Goal: Contribute content: Add original content to the website for others to see

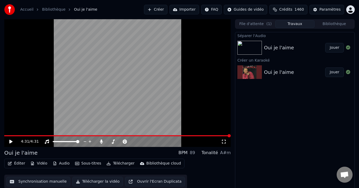
click at [16, 163] on button "Éditer" at bounding box center [17, 163] width 22 height 7
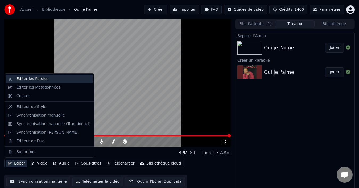
click at [52, 79] on div "Éditer les Paroles" at bounding box center [54, 78] width 74 height 5
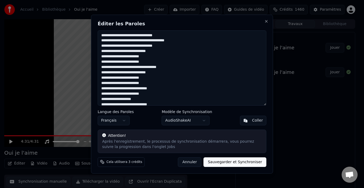
click at [101, 35] on textarea at bounding box center [182, 67] width 169 height 75
click at [110, 36] on textarea at bounding box center [182, 67] width 169 height 75
drag, startPoint x: 153, startPoint y: 46, endPoint x: 159, endPoint y: 49, distance: 7.2
click at [153, 47] on textarea at bounding box center [182, 67] width 169 height 75
drag, startPoint x: 152, startPoint y: 47, endPoint x: 157, endPoint y: 47, distance: 4.8
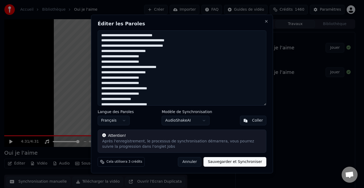
click at [152, 47] on textarea at bounding box center [182, 67] width 169 height 75
click at [153, 47] on textarea at bounding box center [182, 67] width 169 height 75
click at [148, 57] on textarea at bounding box center [182, 67] width 169 height 75
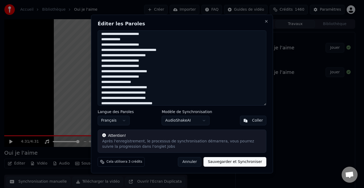
scroll to position [27, 0]
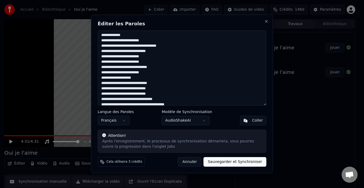
click at [144, 68] on textarea at bounding box center [182, 67] width 169 height 75
click at [158, 69] on textarea at bounding box center [182, 67] width 169 height 75
click at [155, 69] on textarea at bounding box center [182, 67] width 169 height 75
click at [108, 56] on textarea at bounding box center [182, 67] width 169 height 75
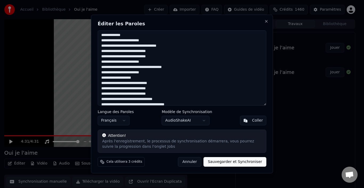
click at [107, 63] on textarea at bounding box center [182, 67] width 169 height 75
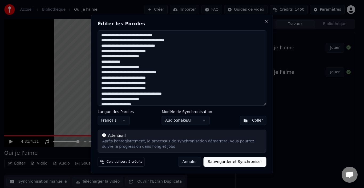
click at [109, 58] on textarea at bounding box center [182, 67] width 169 height 75
click at [108, 57] on textarea at bounding box center [182, 67] width 169 height 75
click at [107, 62] on textarea at bounding box center [182, 67] width 169 height 75
click at [108, 62] on textarea at bounding box center [182, 67] width 169 height 75
click at [109, 68] on textarea at bounding box center [182, 67] width 169 height 75
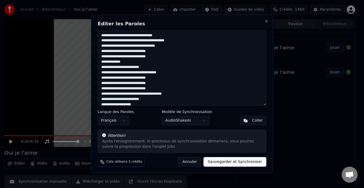
click at [107, 67] on textarea at bounding box center [182, 67] width 169 height 75
click at [139, 78] on textarea at bounding box center [182, 67] width 169 height 75
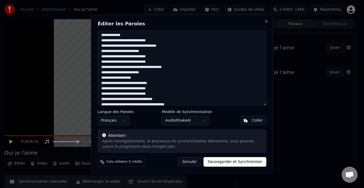
click at [172, 68] on textarea at bounding box center [182, 67] width 169 height 75
click at [135, 68] on textarea at bounding box center [182, 67] width 169 height 75
click at [139, 73] on textarea at bounding box center [182, 67] width 169 height 75
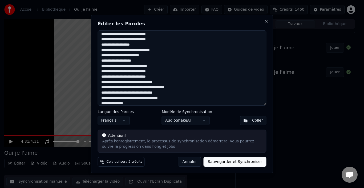
scroll to position [53, 0]
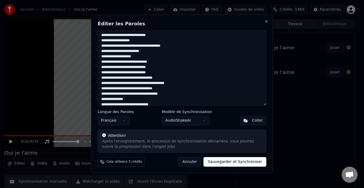
click at [141, 46] on textarea at bounding box center [182, 67] width 169 height 75
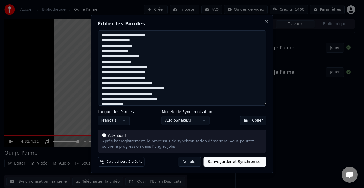
click at [133, 52] on textarea at bounding box center [182, 67] width 169 height 75
click at [107, 58] on textarea at bounding box center [182, 67] width 169 height 75
click at [153, 56] on textarea at bounding box center [182, 67] width 169 height 75
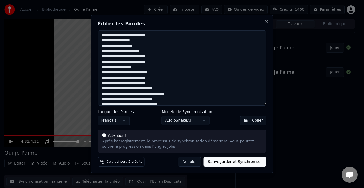
drag, startPoint x: 155, startPoint y: 82, endPoint x: 100, endPoint y: 70, distance: 55.7
click at [100, 70] on textarea at bounding box center [182, 67] width 169 height 75
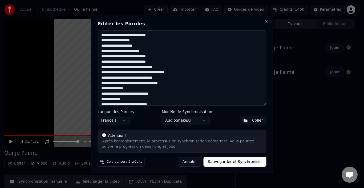
click at [154, 78] on textarea at bounding box center [182, 67] width 169 height 75
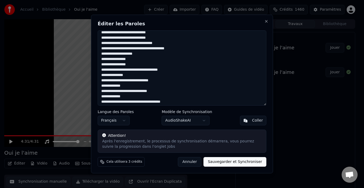
scroll to position [80, 0]
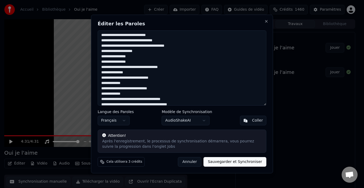
drag, startPoint x: 128, startPoint y: 72, endPoint x: 99, endPoint y: 68, distance: 29.4
click at [99, 68] on textarea at bounding box center [182, 67] width 169 height 75
drag, startPoint x: 123, startPoint y: 72, endPoint x: 100, endPoint y: 68, distance: 23.0
click at [100, 68] on textarea at bounding box center [182, 67] width 169 height 75
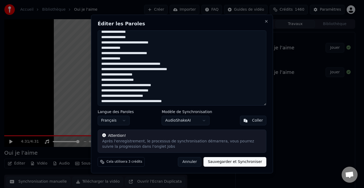
scroll to position [107, 0]
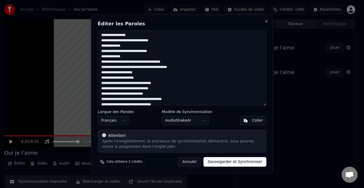
click at [147, 62] on textarea at bounding box center [182, 67] width 169 height 75
click at [155, 68] on textarea at bounding box center [182, 67] width 169 height 75
click at [133, 67] on textarea at bounding box center [182, 67] width 169 height 75
click at [143, 73] on textarea at bounding box center [182, 67] width 169 height 75
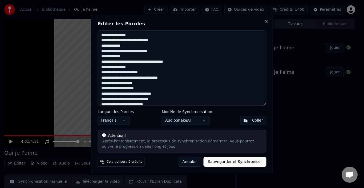
click at [137, 79] on textarea at bounding box center [182, 67] width 169 height 75
drag, startPoint x: 137, startPoint y: 79, endPoint x: 140, endPoint y: 81, distance: 3.3
click at [137, 79] on textarea at bounding box center [182, 67] width 169 height 75
click at [136, 78] on textarea at bounding box center [182, 67] width 169 height 75
click at [146, 78] on textarea at bounding box center [182, 67] width 169 height 75
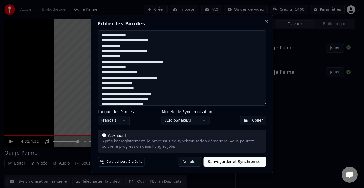
click at [148, 79] on textarea at bounding box center [182, 67] width 169 height 75
drag, startPoint x: 144, startPoint y: 88, endPoint x: 100, endPoint y: 83, distance: 44.3
click at [100, 83] on textarea at bounding box center [182, 67] width 169 height 75
click at [190, 79] on textarea at bounding box center [182, 67] width 169 height 75
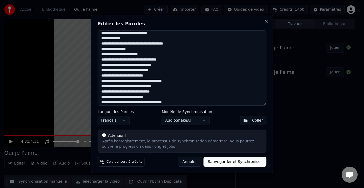
scroll to position [133, 0]
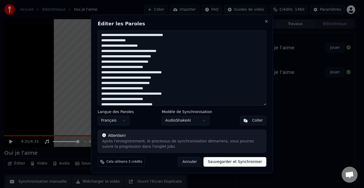
click at [115, 83] on textarea at bounding box center [182, 67] width 169 height 75
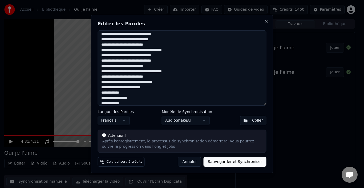
scroll to position [160, 0]
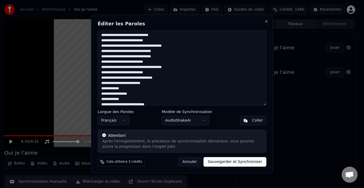
click at [150, 45] on textarea at bounding box center [182, 67] width 169 height 75
click at [149, 41] on textarea at bounding box center [182, 67] width 169 height 75
click at [128, 41] on textarea at bounding box center [182, 67] width 169 height 75
click at [144, 42] on textarea at bounding box center [182, 67] width 169 height 75
click at [149, 46] on textarea at bounding box center [182, 67] width 169 height 75
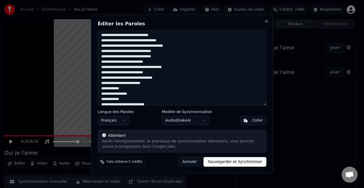
click at [143, 41] on textarea at bounding box center [182, 67] width 169 height 75
click at [150, 62] on textarea at bounding box center [182, 67] width 169 height 75
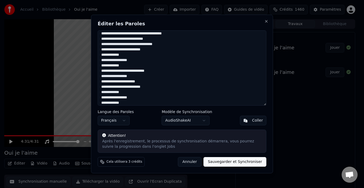
scroll to position [167, 0]
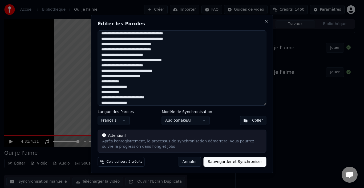
click at [149, 55] on textarea at bounding box center [182, 67] width 169 height 75
click at [128, 55] on textarea at bounding box center [182, 67] width 169 height 75
click at [149, 61] on textarea at bounding box center [182, 67] width 169 height 75
click at [119, 66] on textarea at bounding box center [182, 67] width 169 height 75
click at [161, 49] on textarea at bounding box center [182, 67] width 169 height 75
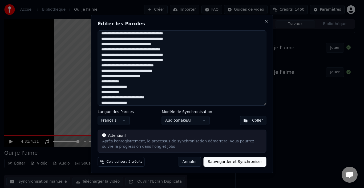
click at [140, 66] on textarea at bounding box center [182, 67] width 169 height 75
drag, startPoint x: 140, startPoint y: 70, endPoint x: 143, endPoint y: 71, distance: 3.0
click at [141, 71] on textarea at bounding box center [182, 67] width 169 height 75
click at [146, 79] on textarea at bounding box center [182, 67] width 169 height 75
click at [145, 76] on textarea at bounding box center [182, 67] width 169 height 75
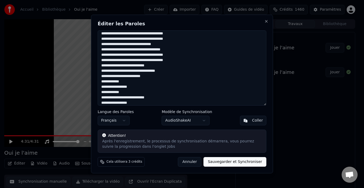
click at [123, 76] on textarea at bounding box center [182, 67] width 169 height 75
click at [122, 77] on textarea at bounding box center [182, 67] width 169 height 75
click at [123, 76] on textarea at bounding box center [182, 67] width 169 height 75
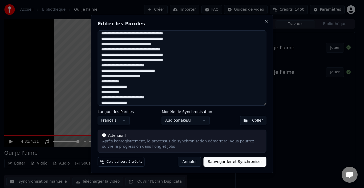
click at [125, 76] on textarea at bounding box center [182, 67] width 169 height 75
click at [124, 76] on textarea at bounding box center [182, 67] width 169 height 75
click at [100, 87] on textarea at bounding box center [182, 67] width 169 height 75
drag, startPoint x: 108, startPoint y: 82, endPoint x: 113, endPoint y: 83, distance: 5.3
click at [108, 82] on textarea at bounding box center [182, 67] width 169 height 75
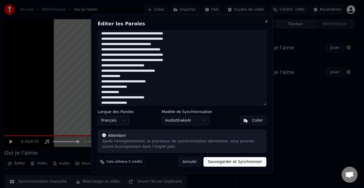
click at [103, 93] on textarea at bounding box center [182, 67] width 169 height 75
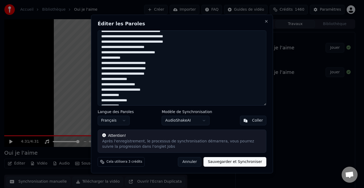
scroll to position [193, 0]
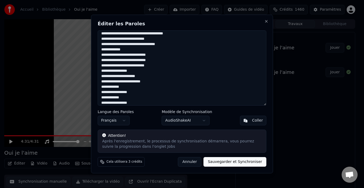
drag, startPoint x: 118, startPoint y: 77, endPoint x: 144, endPoint y: 79, distance: 26.7
click at [144, 79] on textarea at bounding box center [182, 67] width 169 height 75
click at [122, 82] on textarea at bounding box center [182, 67] width 169 height 75
click at [114, 77] on textarea at bounding box center [182, 67] width 169 height 75
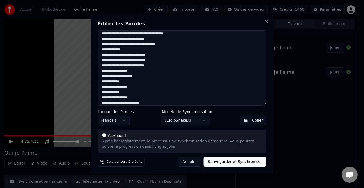
click at [113, 76] on textarea at bounding box center [182, 67] width 169 height 75
click at [112, 76] on textarea at bounding box center [182, 67] width 169 height 75
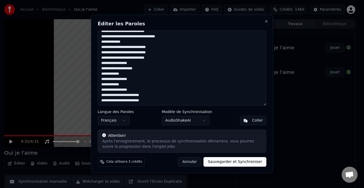
click at [139, 68] on textarea at bounding box center [182, 67] width 169 height 75
click at [132, 75] on textarea at bounding box center [182, 67] width 169 height 75
click at [104, 74] on textarea at bounding box center [182, 67] width 169 height 75
click at [103, 74] on textarea at bounding box center [182, 67] width 169 height 75
click at [103, 79] on textarea at bounding box center [182, 67] width 169 height 75
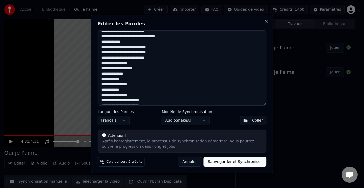
click at [103, 79] on textarea at bounding box center [182, 67] width 169 height 75
drag, startPoint x: 124, startPoint y: 80, endPoint x: 100, endPoint y: 82, distance: 23.5
click at [100, 82] on textarea at bounding box center [182, 67] width 169 height 75
drag, startPoint x: 126, startPoint y: 79, endPoint x: 102, endPoint y: 81, distance: 24.3
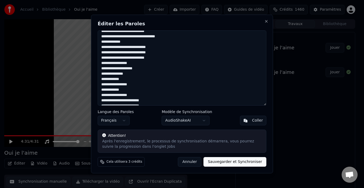
click at [102, 81] on textarea at bounding box center [182, 67] width 169 height 75
drag, startPoint x: 126, startPoint y: 80, endPoint x: 98, endPoint y: 81, distance: 28.0
click at [98, 81] on textarea at bounding box center [182, 67] width 169 height 75
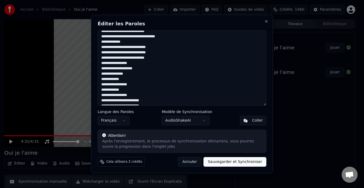
click at [126, 79] on textarea at bounding box center [182, 67] width 169 height 75
click at [104, 86] on textarea at bounding box center [182, 67] width 169 height 75
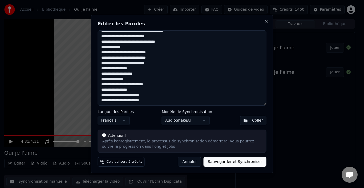
scroll to position [196, 0]
click at [129, 90] on textarea at bounding box center [182, 67] width 169 height 75
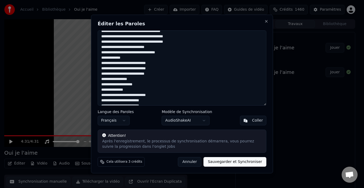
scroll to position [191, 0]
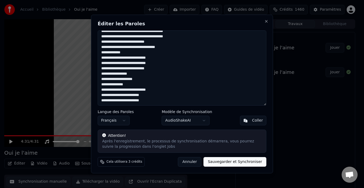
click at [107, 97] on textarea at bounding box center [182, 67] width 169 height 75
click at [109, 100] on textarea at bounding box center [182, 67] width 169 height 75
click at [108, 100] on textarea at bounding box center [182, 67] width 169 height 75
click at [116, 96] on textarea at bounding box center [182, 67] width 169 height 75
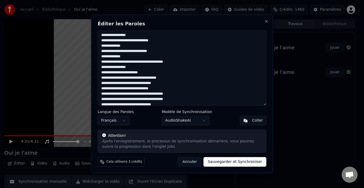
scroll to position [133, 0]
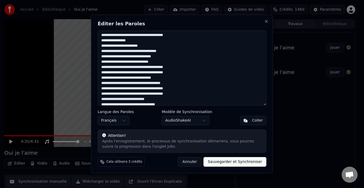
click at [151, 63] on textarea at bounding box center [182, 67] width 169 height 75
click at [165, 61] on textarea at bounding box center [182, 67] width 169 height 75
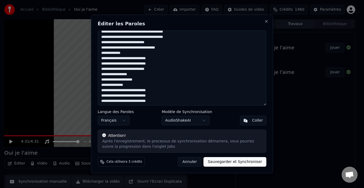
scroll to position [191, 0]
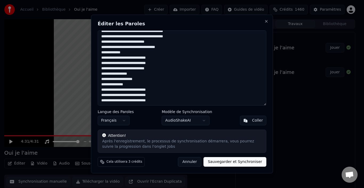
click at [154, 102] on textarea at bounding box center [182, 67] width 169 height 75
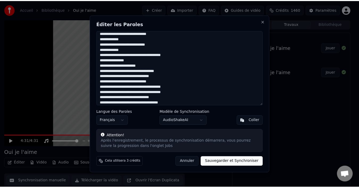
scroll to position [0, 0]
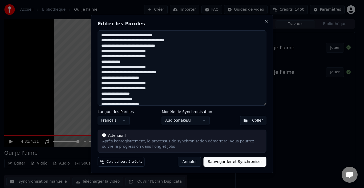
type textarea "**********"
click at [232, 163] on button "Sauvegarder et Synchroniser" at bounding box center [235, 162] width 63 height 10
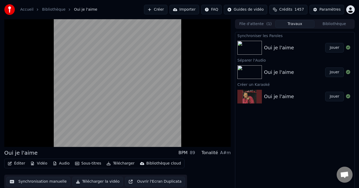
click at [335, 48] on button "Jouer" at bounding box center [335, 48] width 19 height 10
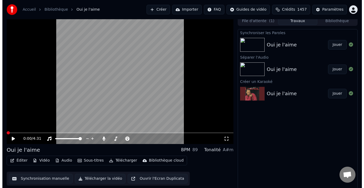
scroll to position [4, 0]
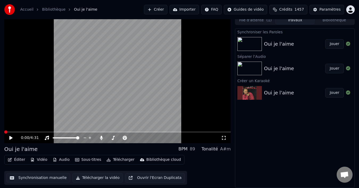
click at [18, 159] on button "Éditer" at bounding box center [17, 159] width 22 height 7
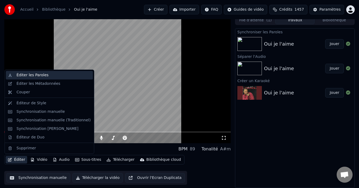
click at [38, 74] on div "Éditer les Paroles" at bounding box center [33, 74] width 32 height 5
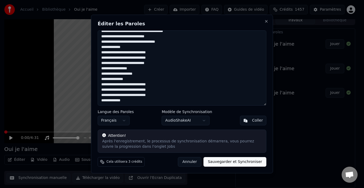
scroll to position [169, 0]
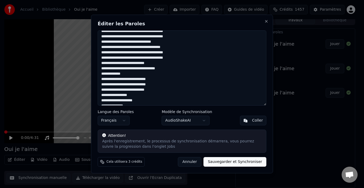
drag, startPoint x: 131, startPoint y: 63, endPoint x: 134, endPoint y: 63, distance: 2.9
click at [131, 63] on textarea at bounding box center [182, 67] width 169 height 75
click at [131, 64] on textarea at bounding box center [182, 67] width 169 height 75
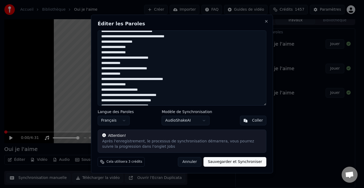
scroll to position [116, 0]
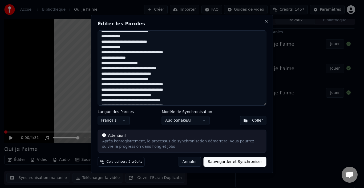
click at [144, 63] on textarea at bounding box center [182, 67] width 169 height 75
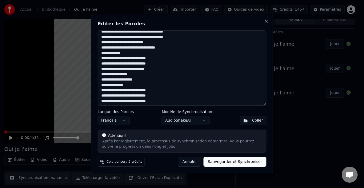
scroll to position [196, 0]
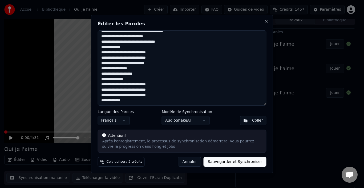
click at [104, 80] on textarea at bounding box center [182, 67] width 169 height 75
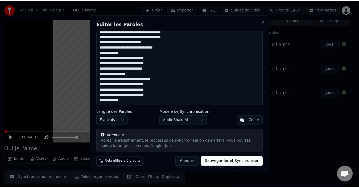
scroll to position [191, 0]
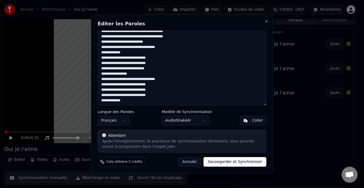
type textarea "**********"
drag, startPoint x: 245, startPoint y: 167, endPoint x: 250, endPoint y: 163, distance: 6.9
click at [245, 166] on button "Sauvegarder et Synchroniser" at bounding box center [235, 162] width 63 height 10
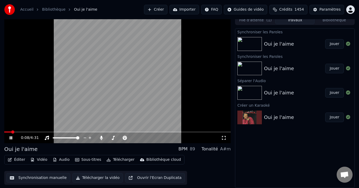
click at [333, 44] on button "Jouer" at bounding box center [335, 44] width 19 height 10
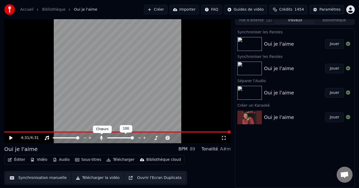
click at [102, 137] on icon at bounding box center [101, 138] width 3 height 4
click at [62, 160] on button "Audio" at bounding box center [61, 159] width 21 height 7
click at [197, 164] on div "Éditer Vidéo Audio Sous-titres Télécharger Bibliothèque cloud Synchronisation m…" at bounding box center [117, 170] width 227 height 30
click at [4, 132] on div "4:31 / 4:31 Oui je l'aime BPM 89 Tonalité A#m Éditer Vidéo Audio Sous-titres Té…" at bounding box center [179, 101] width 359 height 172
click at [5, 132] on span at bounding box center [117, 131] width 227 height 1
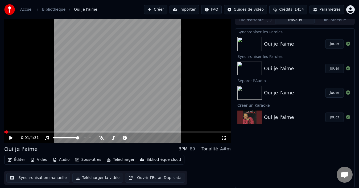
drag, startPoint x: 0, startPoint y: 132, endPoint x: 0, endPoint y: 135, distance: 3.2
click at [0, 135] on div "0:01 / 4:31 Oui je l'aime BPM 89 Tonalité A#m Éditer Vidéo Audio Sous-titres Té…" at bounding box center [179, 101] width 359 height 172
click at [5, 133] on span at bounding box center [6, 131] width 3 height 3
click at [11, 138] on icon at bounding box center [10, 138] width 3 height 4
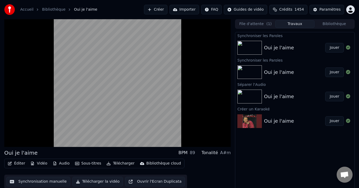
scroll to position [4, 0]
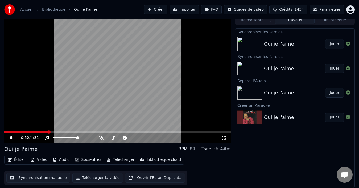
click at [10, 139] on icon at bounding box center [15, 138] width 12 height 4
click at [4, 132] on span at bounding box center [4, 131] width 0 height 1
click at [10, 139] on icon at bounding box center [10, 138] width 3 height 4
click at [10, 139] on icon at bounding box center [11, 137] width 3 height 3
click at [4, 133] on span at bounding box center [5, 131] width 3 height 3
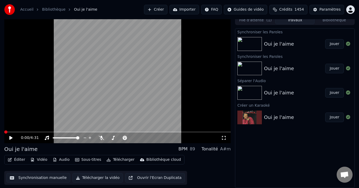
click at [124, 160] on button "Télécharger" at bounding box center [120, 159] width 32 height 7
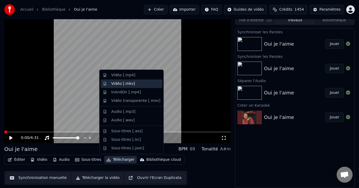
click at [131, 86] on div "Vidéo [.mkv]" at bounding box center [132, 83] width 62 height 9
